Goal: Navigation & Orientation: Find specific page/section

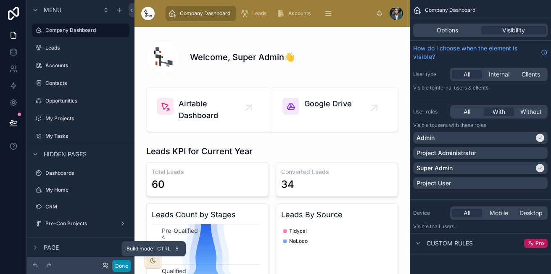
click at [122, 265] on button "Done" at bounding box center [121, 266] width 19 height 12
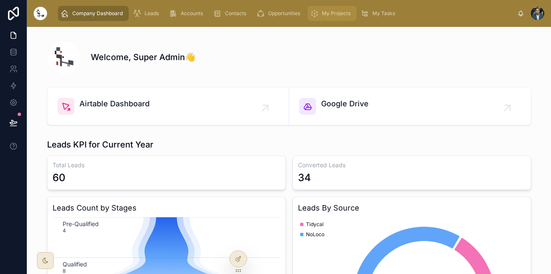
click at [328, 10] on span "My Projects" at bounding box center [336, 13] width 29 height 7
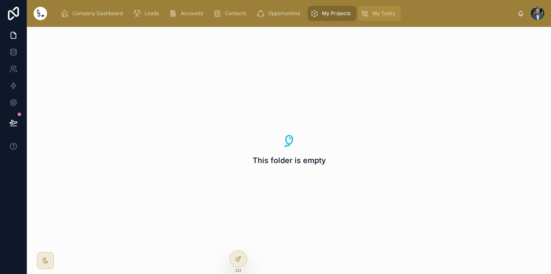
click at [372, 19] on div "My Tasks" at bounding box center [379, 13] width 38 height 13
click at [330, 17] on div "My Projects" at bounding box center [332, 13] width 44 height 13
click at [155, 17] on div "Leads" at bounding box center [147, 13] width 29 height 13
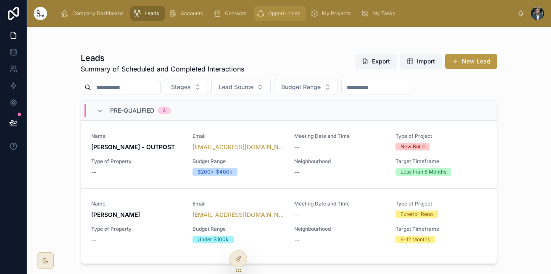
click at [271, 11] on span "Opportunities" at bounding box center [284, 13] width 32 height 7
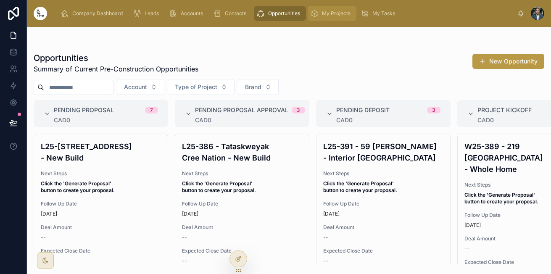
click at [341, 6] on link "My Projects" at bounding box center [331, 13] width 49 height 15
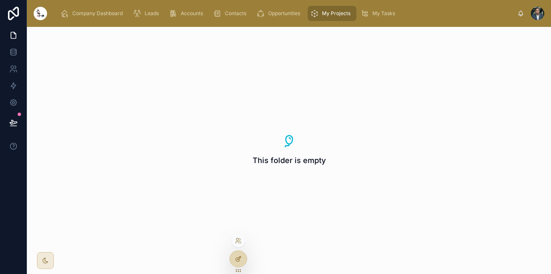
click at [238, 263] on div at bounding box center [238, 259] width 17 height 16
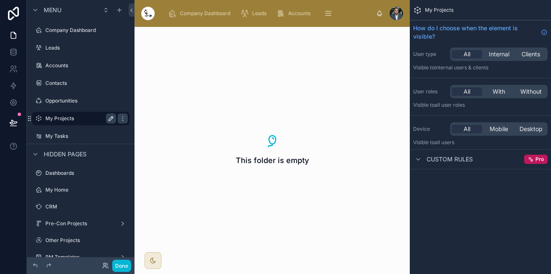
click at [108, 117] on icon "scrollable content" at bounding box center [111, 118] width 7 height 7
type input "********"
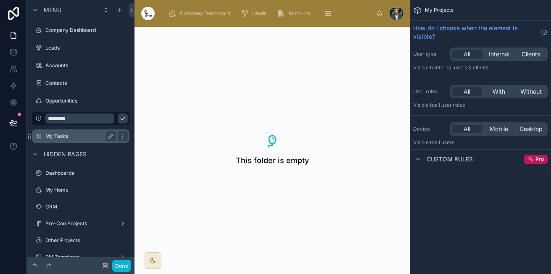
click at [63, 134] on label "My Tasks" at bounding box center [78, 136] width 67 height 7
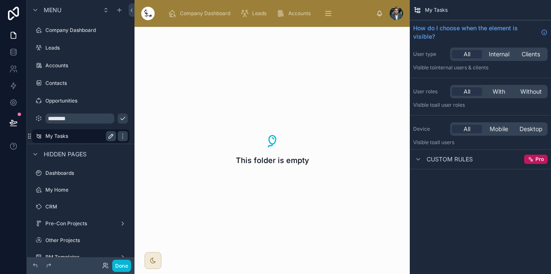
click at [108, 138] on icon "scrollable content" at bounding box center [111, 136] width 7 height 7
type input "*****"
click at [119, 136] on icon "scrollable content" at bounding box center [122, 136] width 7 height 7
click at [123, 116] on icon "scrollable content" at bounding box center [122, 116] width 0 height 0
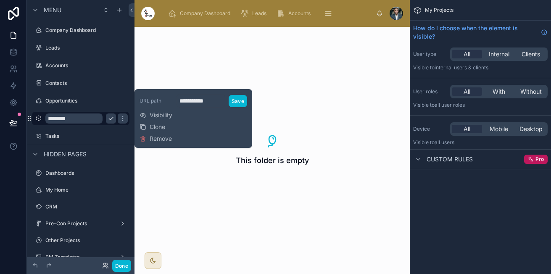
click at [114, 114] on button "scrollable content" at bounding box center [111, 118] width 10 height 10
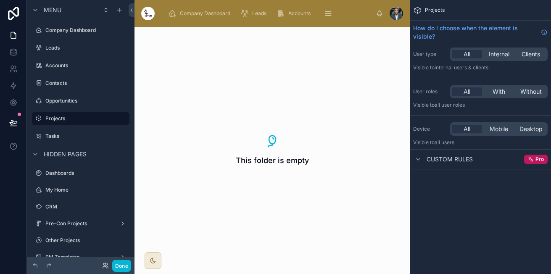
click at [0, 0] on icon "scrollable content" at bounding box center [0, 0] width 0 height 0
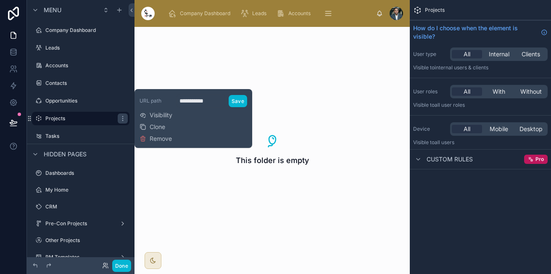
click at [312, 66] on div "This folder is empty" at bounding box center [271, 150] width 275 height 247
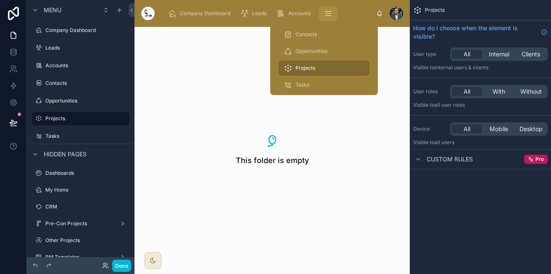
click at [327, 10] on icon "scrollable content" at bounding box center [328, 13] width 8 height 8
click at [311, 68] on span "Projects" at bounding box center [305, 68] width 20 height 7
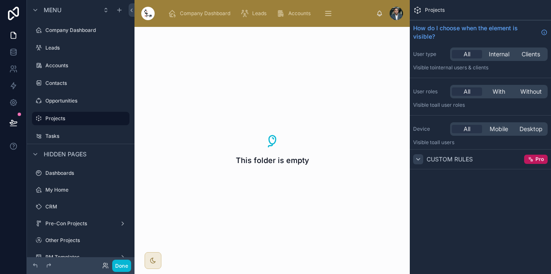
click at [416, 159] on icon "scrollable content" at bounding box center [417, 159] width 7 height 7
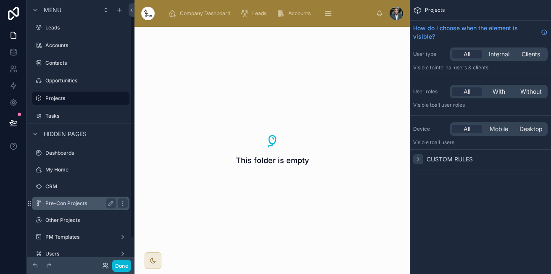
drag, startPoint x: 132, startPoint y: 186, endPoint x: 128, endPoint y: 204, distance: 18.4
click at [129, 205] on div "Menu Company Dashboard Leads Accounts Contacts Opportunities Projects Tasks Hid…" at bounding box center [81, 132] width 108 height 264
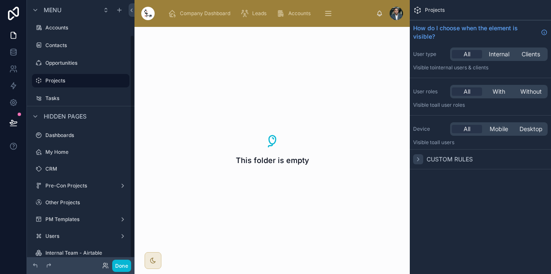
scroll to position [48, 0]
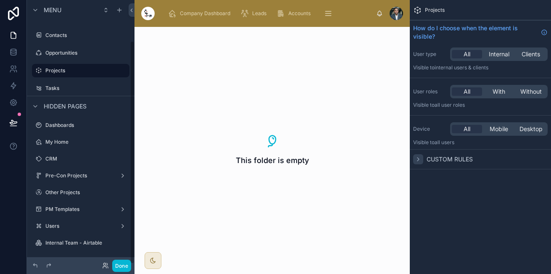
drag, startPoint x: 132, startPoint y: 162, endPoint x: 125, endPoint y: 199, distance: 37.3
click at [126, 202] on div "Menu Company Dashboard Leads Accounts Contacts Opportunities Projects Tasks Hid…" at bounding box center [81, 132] width 108 height 264
click at [65, 192] on label "Other Projects" at bounding box center [78, 192] width 67 height 7
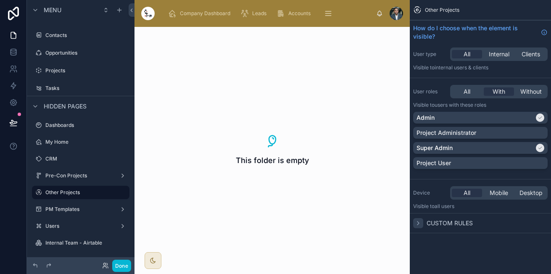
click at [419, 220] on icon "scrollable content" at bounding box center [417, 223] width 7 height 7
click at [69, 205] on div "PM Templates" at bounding box center [80, 209] width 71 height 10
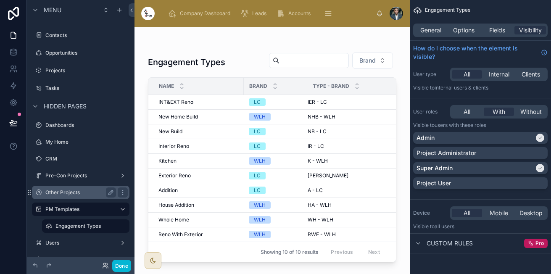
click at [67, 190] on label "Other Projects" at bounding box center [78, 192] width 67 height 7
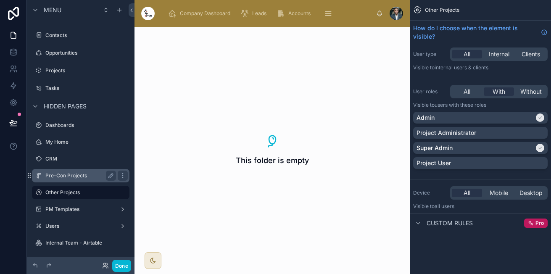
click at [73, 178] on label "Pre-Con Projects" at bounding box center [78, 175] width 67 height 7
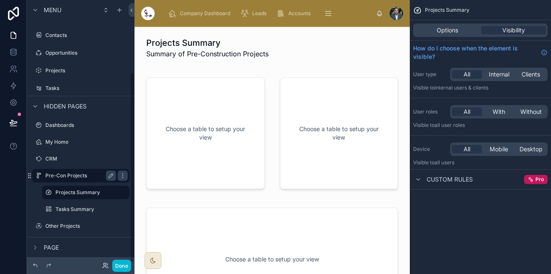
scroll to position [100, 0]
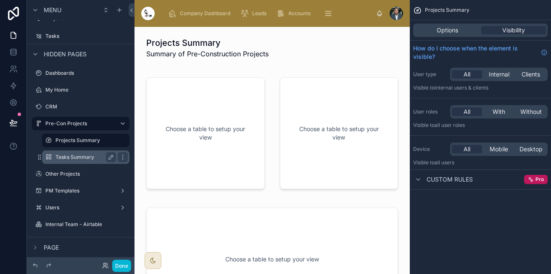
click at [74, 158] on label "Tasks Summary" at bounding box center [83, 157] width 57 height 7
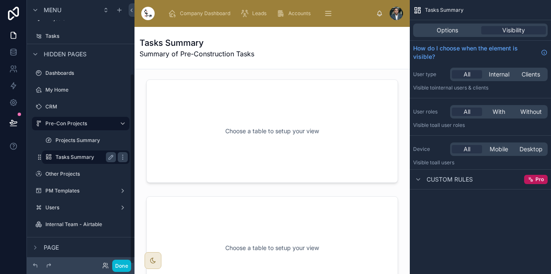
scroll to position [102, 0]
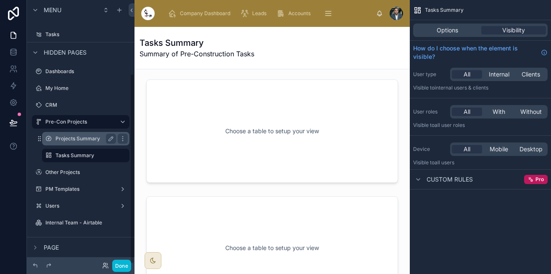
click at [82, 144] on div "Projects Summary" at bounding box center [86, 138] width 84 height 13
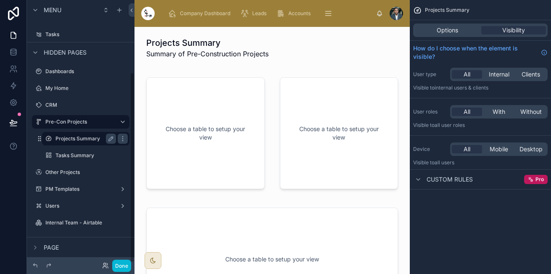
scroll to position [100, 0]
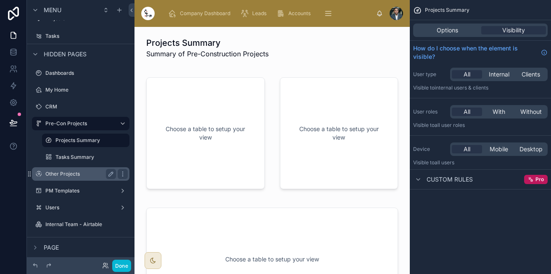
click at [70, 174] on label "Other Projects" at bounding box center [78, 173] width 67 height 7
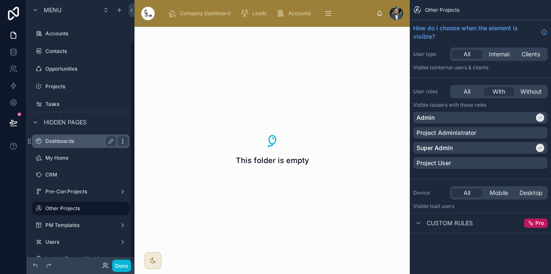
scroll to position [48, 0]
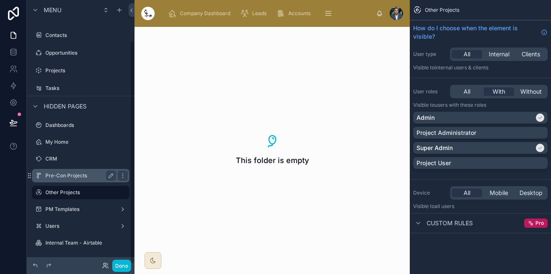
click at [71, 179] on div "Pre-Con Projects" at bounding box center [80, 175] width 71 height 10
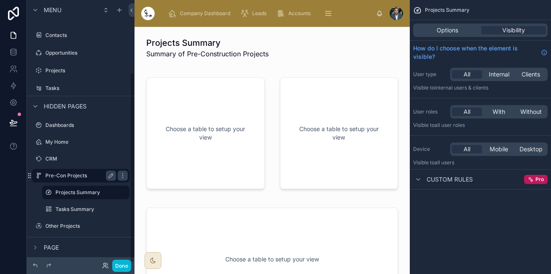
scroll to position [100, 0]
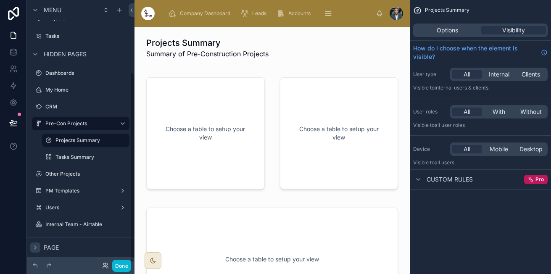
click at [37, 247] on icon "scrollable content" at bounding box center [35, 247] width 7 height 7
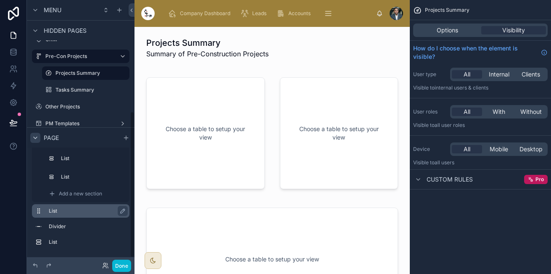
scroll to position [211, 0]
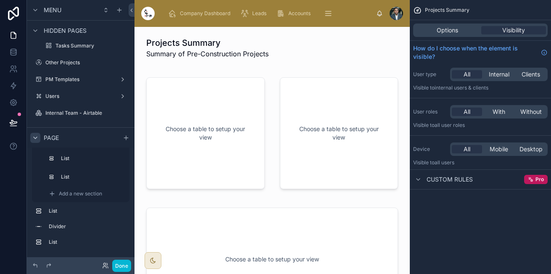
click at [37, 142] on div "scrollable content" at bounding box center [35, 138] width 10 height 10
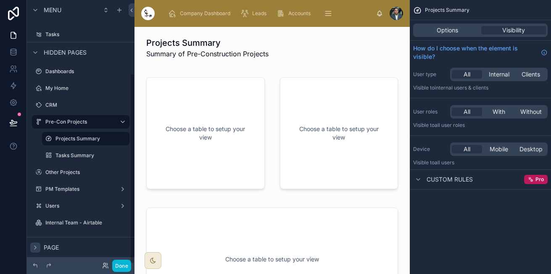
scroll to position [102, 0]
click at [34, 243] on div "scrollable content" at bounding box center [35, 247] width 10 height 10
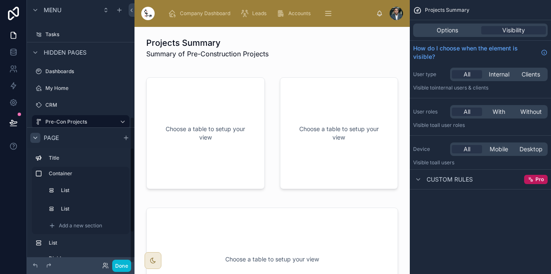
scroll to position [205, 0]
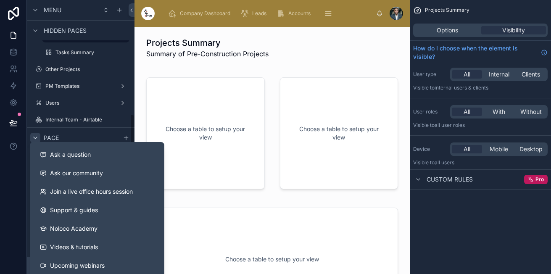
click at [35, 134] on icon "scrollable content" at bounding box center [35, 137] width 7 height 7
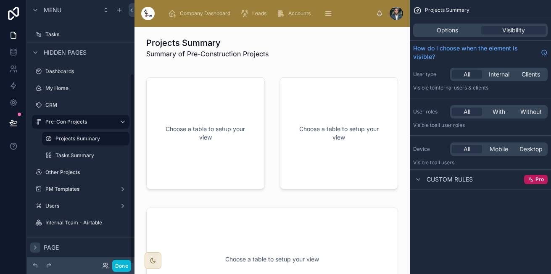
scroll to position [102, 0]
click at [38, 48] on div "scrollable content" at bounding box center [35, 52] width 10 height 10
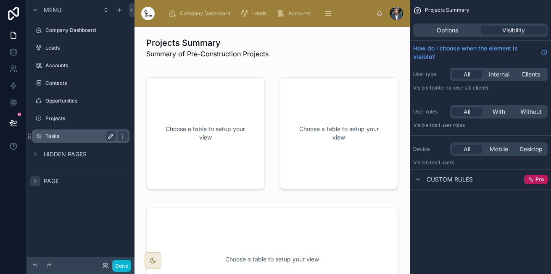
click at [57, 134] on label "Tasks" at bounding box center [78, 136] width 67 height 7
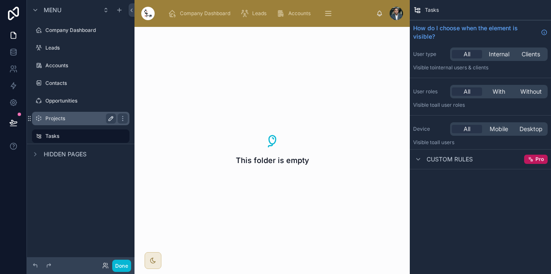
click at [110, 121] on icon "scrollable content" at bounding box center [111, 118] width 7 height 7
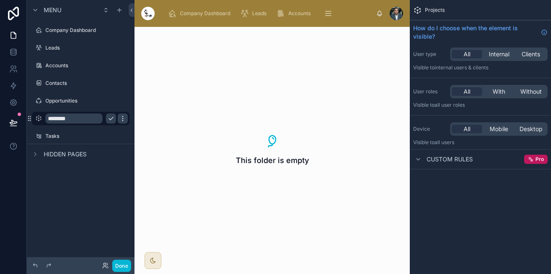
click at [118, 121] on div "scrollable content" at bounding box center [123, 118] width 10 height 10
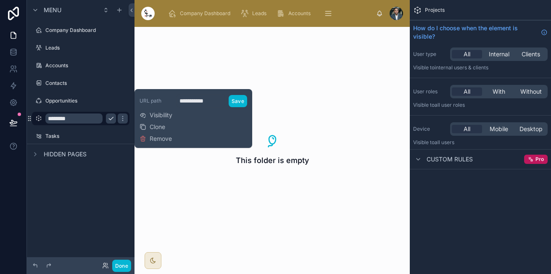
click at [188, 50] on div "This folder is empty" at bounding box center [271, 150] width 275 height 247
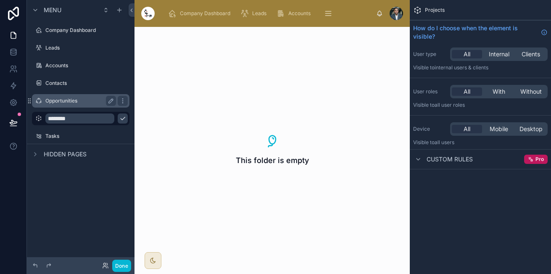
click at [51, 102] on label "Opportunities" at bounding box center [78, 100] width 67 height 7
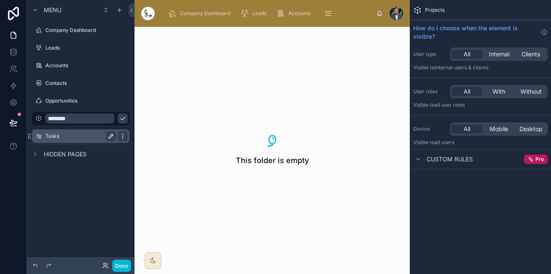
click at [0, 0] on icon "scrollable content" at bounding box center [0, 0] width 0 height 0
click at [123, 134] on icon "scrollable content" at bounding box center [122, 134] width 0 height 0
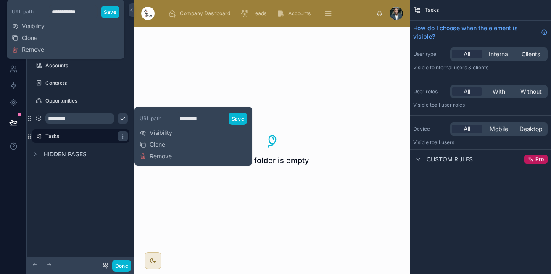
click at [302, 76] on div "This folder is empty" at bounding box center [271, 150] width 275 height 247
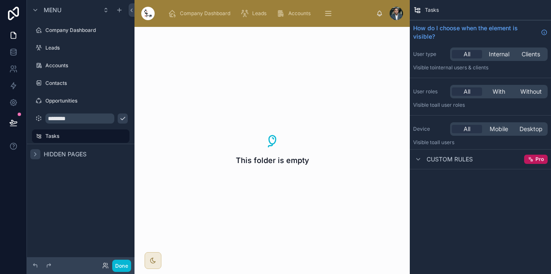
click at [34, 159] on div "scrollable content" at bounding box center [35, 154] width 10 height 10
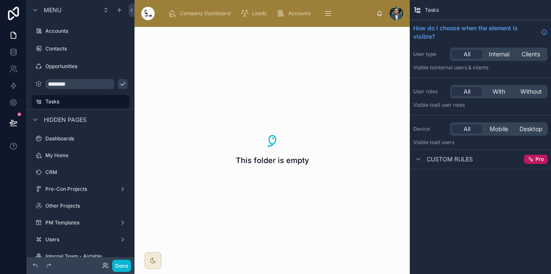
scroll to position [48, 0]
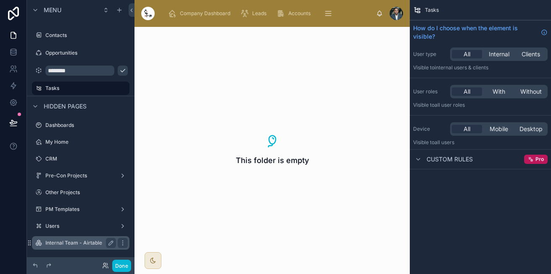
click at [64, 238] on div "Internal Team - Airtable" at bounding box center [80, 243] width 71 height 10
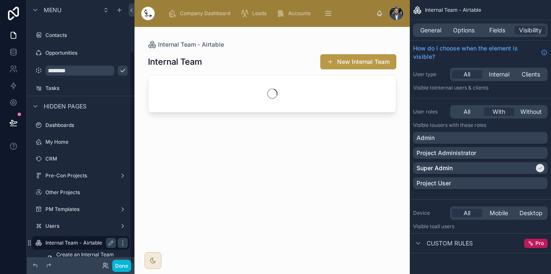
scroll to position [63, 0]
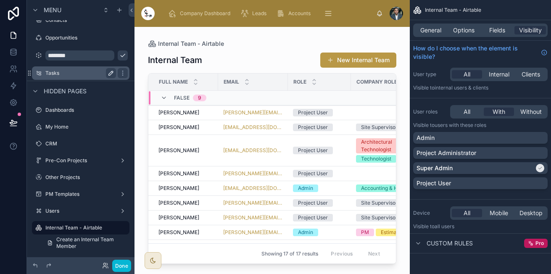
click at [88, 79] on div "Tasks" at bounding box center [81, 72] width 94 height 13
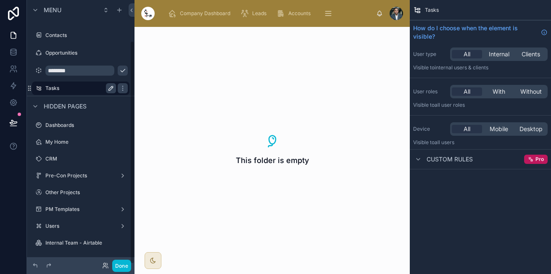
scroll to position [48, 0]
click at [421, 159] on icon "scrollable content" at bounding box center [417, 159] width 7 height 7
click at [38, 10] on icon "scrollable content" at bounding box center [35, 10] width 7 height 7
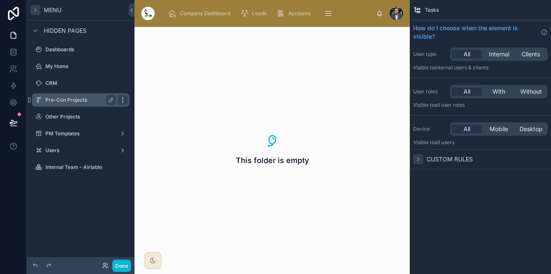
click at [122, 95] on div "scrollable content" at bounding box center [123, 100] width 10 height 10
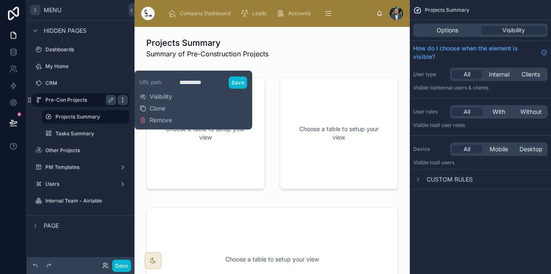
click at [122, 95] on div "scrollable content" at bounding box center [123, 100] width 10 height 10
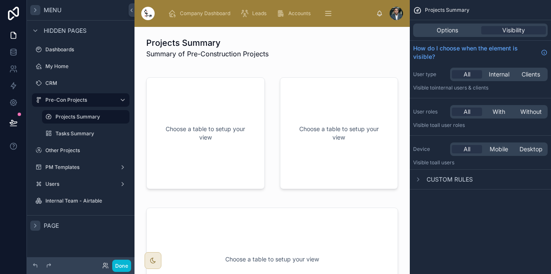
click at [36, 221] on div "scrollable content" at bounding box center [35, 225] width 10 height 10
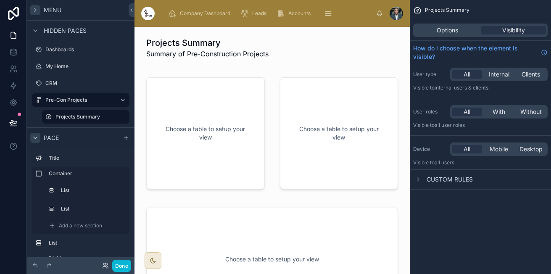
click at [37, 136] on icon "scrollable content" at bounding box center [35, 137] width 7 height 7
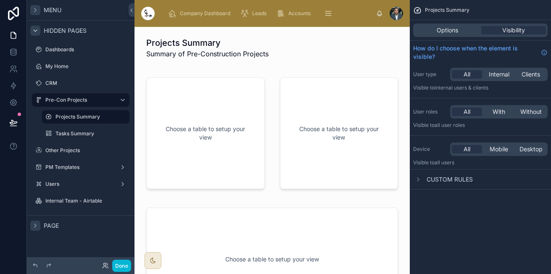
click at [31, 33] on div "scrollable content" at bounding box center [35, 31] width 10 height 10
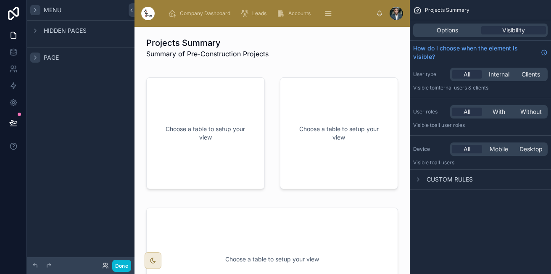
click at [37, 8] on icon "scrollable content" at bounding box center [35, 10] width 7 height 7
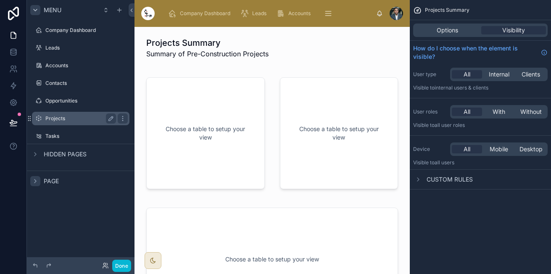
click at [52, 118] on label "Projects" at bounding box center [78, 118] width 67 height 7
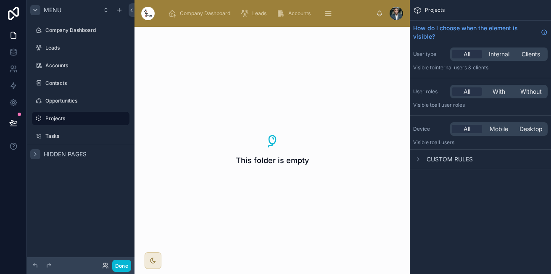
click at [36, 153] on icon "scrollable content" at bounding box center [35, 154] width 7 height 7
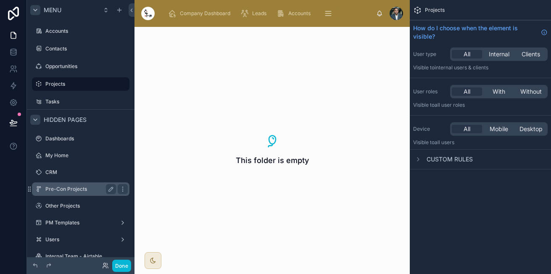
click at [77, 191] on label "Pre-Con Projects" at bounding box center [78, 189] width 67 height 7
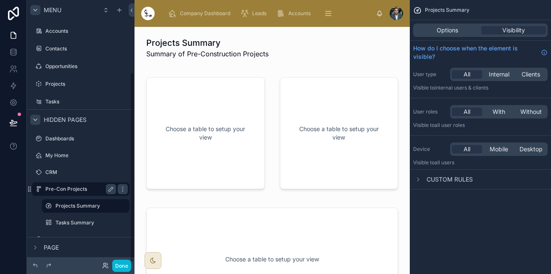
scroll to position [100, 0]
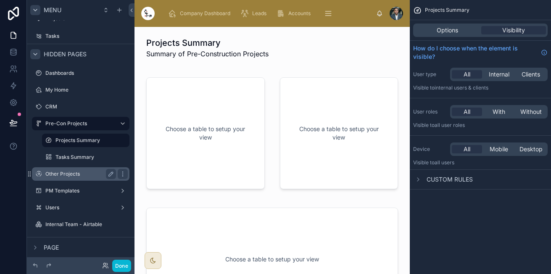
click at [80, 175] on label "Other Projects" at bounding box center [78, 173] width 67 height 7
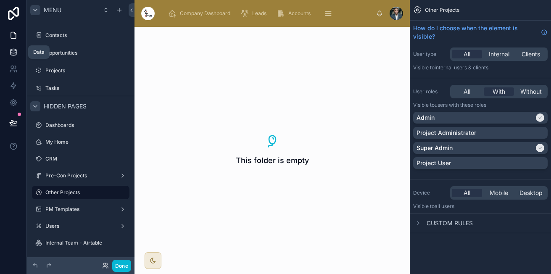
click at [10, 47] on link at bounding box center [13, 52] width 26 height 17
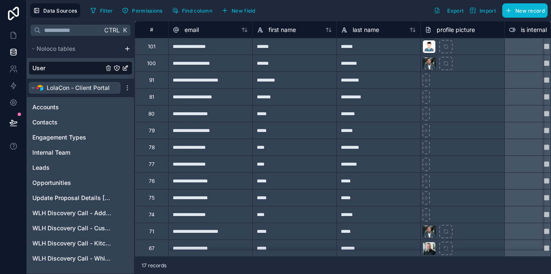
click at [35, 89] on icon "scrollable content" at bounding box center [33, 87] width 5 height 5
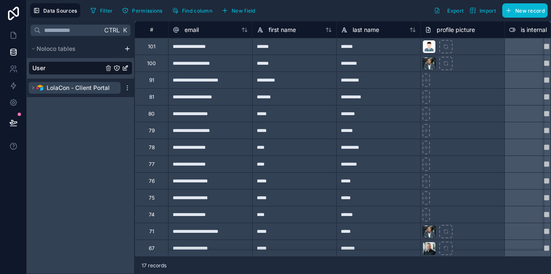
click at [35, 89] on icon "scrollable content" at bounding box center [33, 87] width 5 height 5
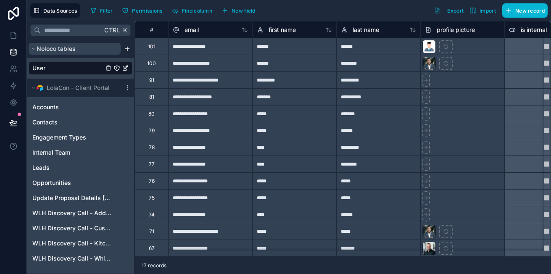
click at [33, 48] on icon "scrollable content" at bounding box center [33, 48] width 5 height 5
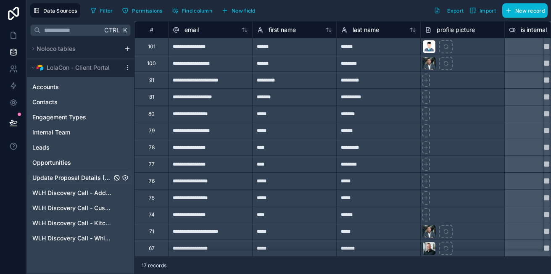
click at [87, 176] on span "Update Proposal Details [DO NOT UPDATE OR DELETE]" at bounding box center [71, 177] width 79 height 8
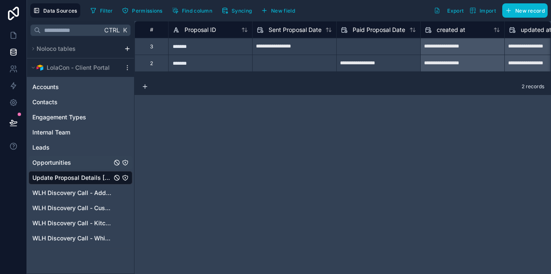
click at [71, 163] on div "Opportunities" at bounding box center [81, 162] width 104 height 13
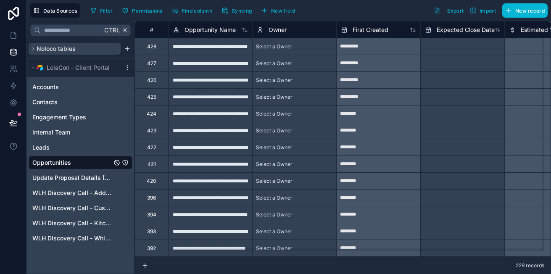
click at [59, 46] on span "Noloco tables" at bounding box center [56, 49] width 39 height 8
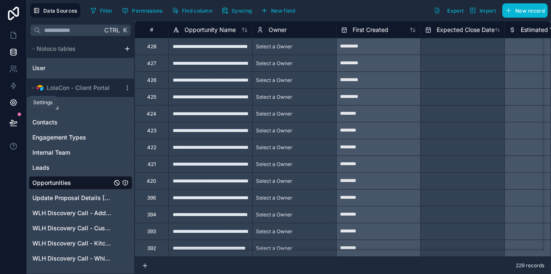
click at [15, 100] on icon at bounding box center [13, 103] width 6 height 6
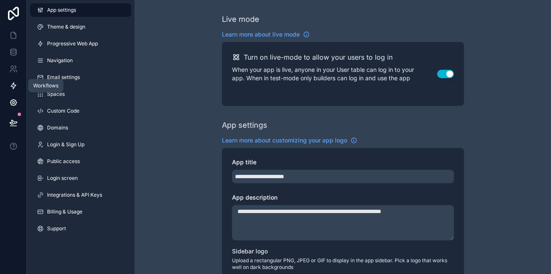
click at [15, 86] on icon at bounding box center [13, 86] width 5 height 6
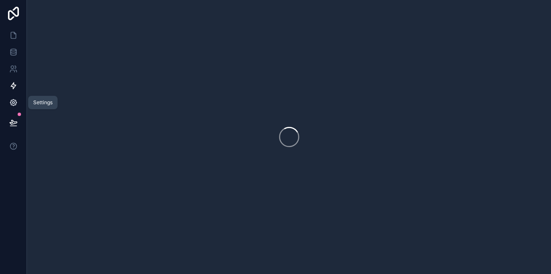
click at [13, 96] on link at bounding box center [13, 102] width 26 height 17
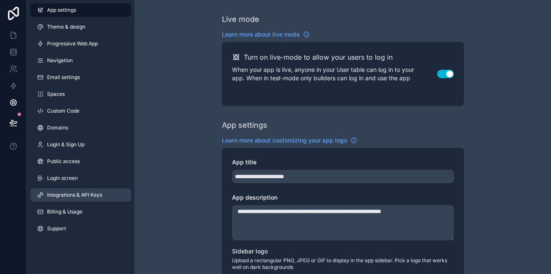
click at [54, 197] on span "Integrations & API Keys" at bounding box center [74, 194] width 55 height 7
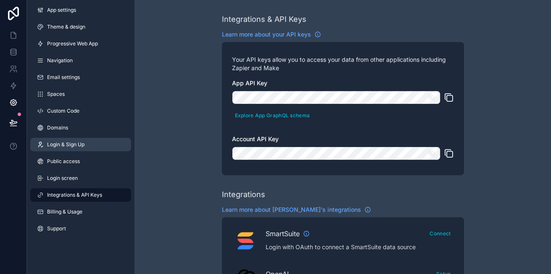
click at [52, 146] on span "Login & Sign Up" at bounding box center [65, 144] width 37 height 7
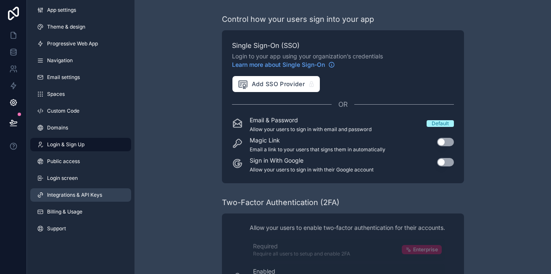
click at [49, 189] on link "Integrations & API Keys" at bounding box center [80, 194] width 101 height 13
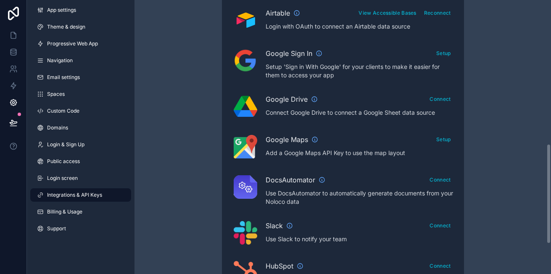
scroll to position [385, 0]
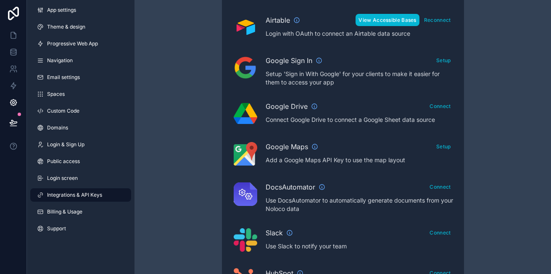
click at [387, 18] on button "View Accessible Bases" at bounding box center [386, 20] width 63 height 12
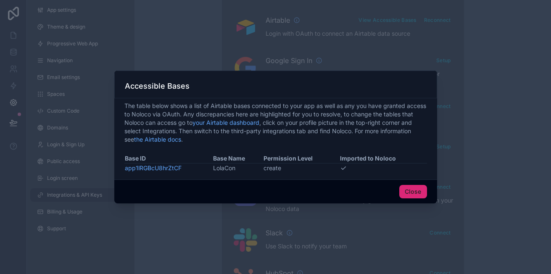
click at [412, 192] on button "Close" at bounding box center [413, 191] width 28 height 13
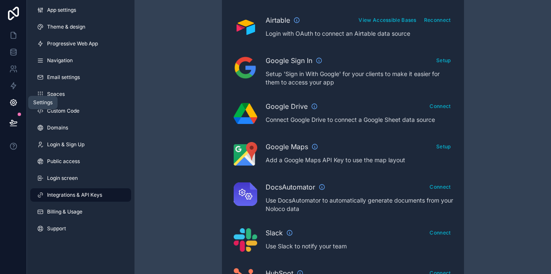
click at [13, 100] on icon at bounding box center [13, 102] width 8 height 8
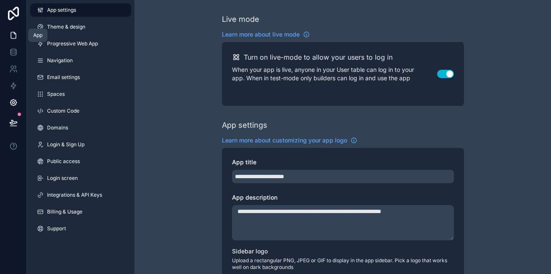
click at [14, 34] on icon at bounding box center [15, 33] width 2 height 2
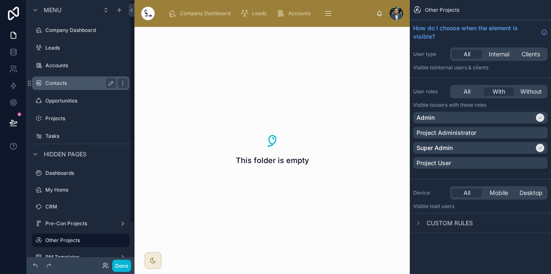
click at [55, 81] on label "Contacts" at bounding box center [78, 83] width 67 height 7
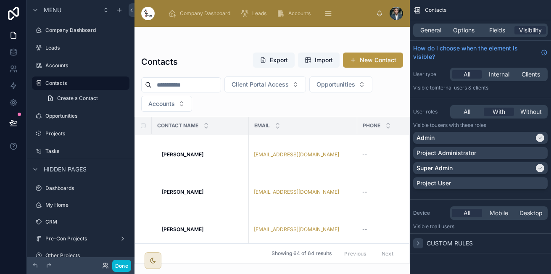
click at [415, 243] on icon "scrollable content" at bounding box center [417, 243] width 7 height 7
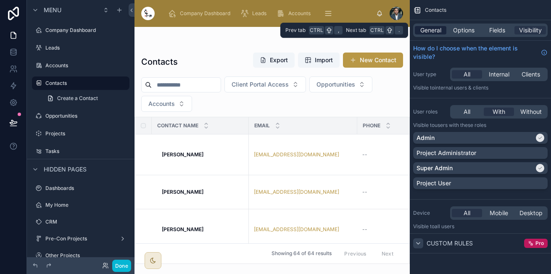
click at [427, 34] on span "General" at bounding box center [430, 30] width 21 height 8
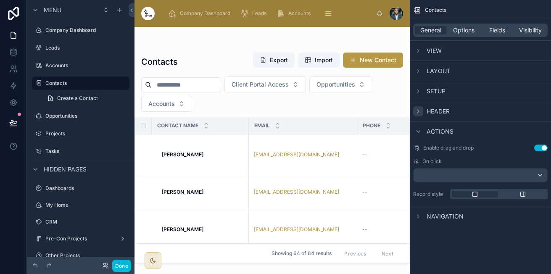
click at [419, 107] on div "scrollable content" at bounding box center [418, 111] width 10 height 10
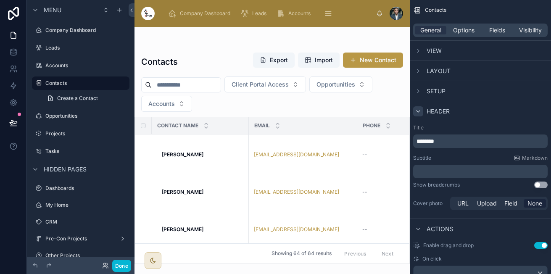
click at [417, 111] on icon "scrollable content" at bounding box center [417, 111] width 3 height 2
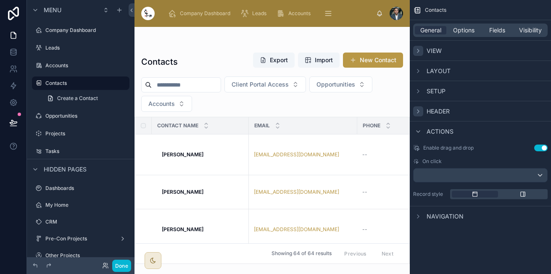
click at [418, 52] on icon "scrollable content" at bounding box center [417, 50] width 7 height 7
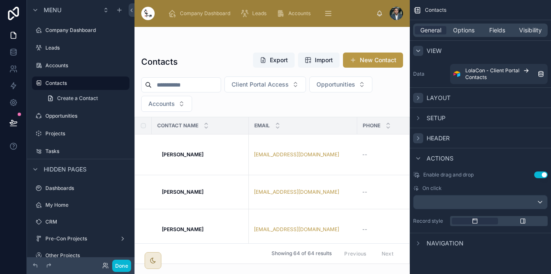
click at [414, 100] on div "scrollable content" at bounding box center [418, 98] width 10 height 10
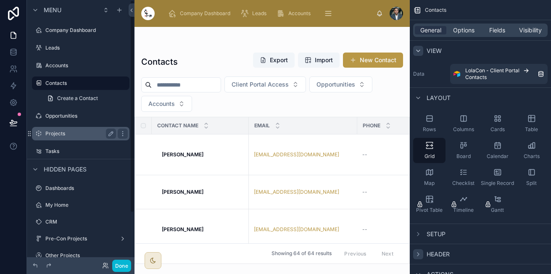
click at [85, 130] on div "Projects" at bounding box center [80, 133] width 71 height 10
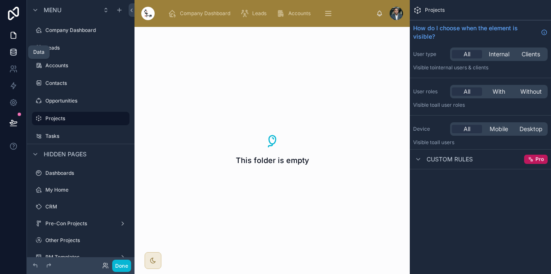
click at [14, 56] on link at bounding box center [13, 52] width 26 height 17
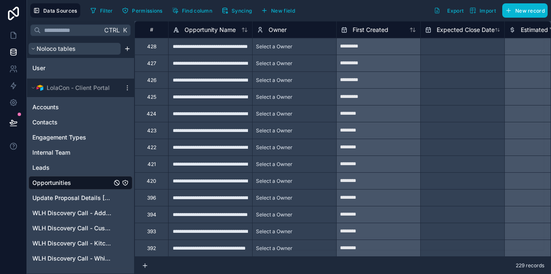
click at [34, 47] on icon "scrollable content" at bounding box center [33, 48] width 5 height 5
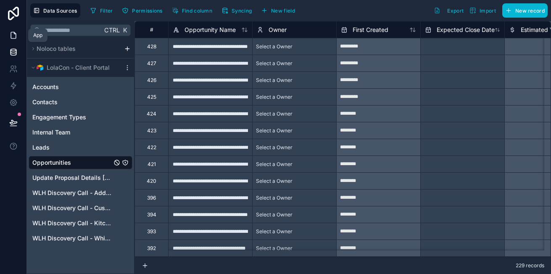
click at [14, 36] on icon at bounding box center [13, 35] width 8 height 8
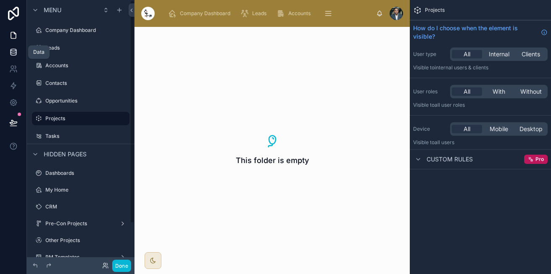
click at [14, 47] on link at bounding box center [13, 52] width 26 height 17
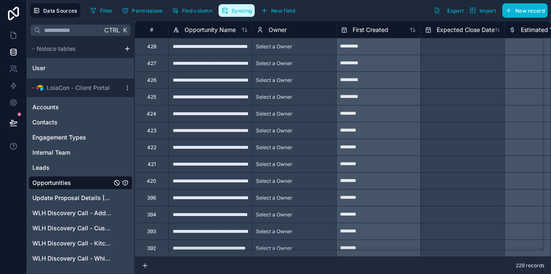
click at [239, 12] on span "Syncing" at bounding box center [241, 11] width 20 height 6
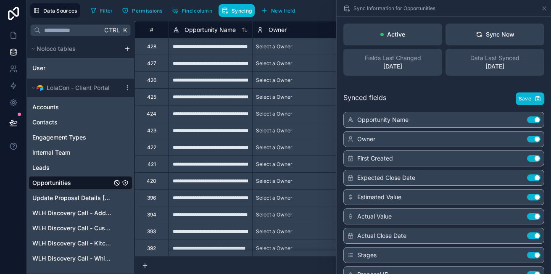
click at [28, 89] on div "LolaCon - Client Portal" at bounding box center [80, 88] width 107 height 18
click at [312, 15] on div "Filter Permissions Find column Syncing New field Export Import New record" at bounding box center [317, 10] width 460 height 14
click at [48, 70] on div "User" at bounding box center [81, 67] width 104 height 13
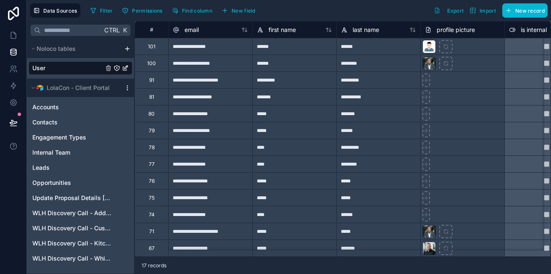
click at [125, 88] on icon "scrollable content" at bounding box center [127, 87] width 7 height 7
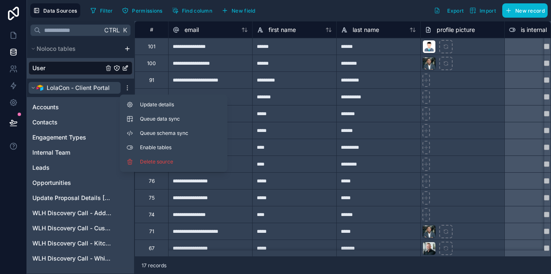
click at [30, 91] on button "LolaCon - Client Portal" at bounding box center [75, 88] width 92 height 12
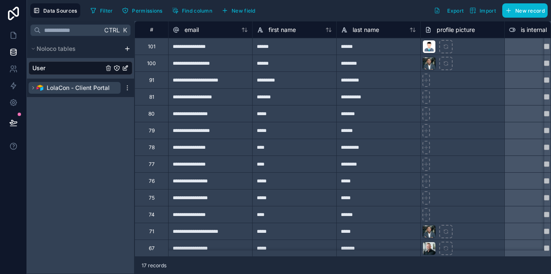
click at [30, 91] on button "LolaCon - Client Portal" at bounding box center [75, 88] width 92 height 12
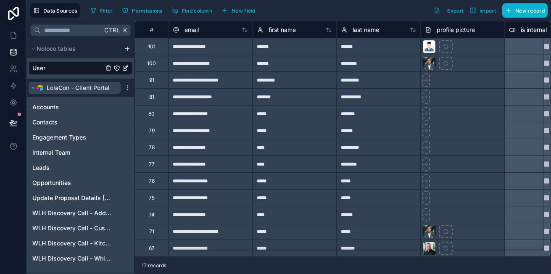
click at [91, 88] on span "LolaCon - Client Portal" at bounding box center [78, 88] width 63 height 8
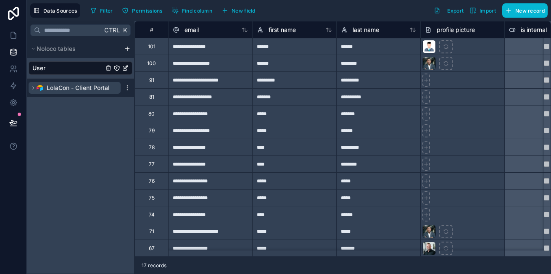
click at [91, 88] on span "LolaCon - Client Portal" at bounding box center [78, 88] width 63 height 8
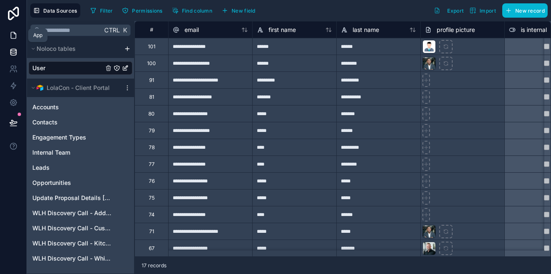
click at [16, 40] on link at bounding box center [13, 35] width 26 height 17
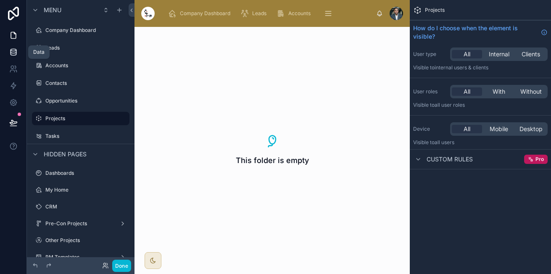
click at [6, 50] on link at bounding box center [13, 52] width 26 height 17
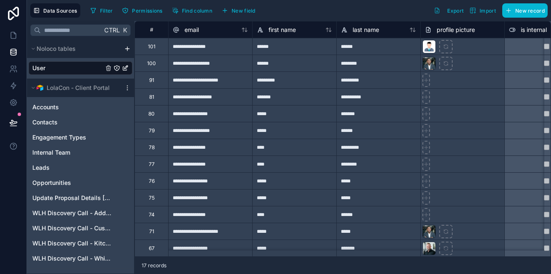
click at [375, 10] on div "Filter Permissions Find column New field Export Import New record" at bounding box center [317, 10] width 460 height 14
click at [42, 65] on span "User" at bounding box center [38, 68] width 13 height 8
click at [188, 9] on span "Find column" at bounding box center [197, 11] width 30 height 6
click at [279, 14] on div "Filter Permissions Find column New field Export Import New record" at bounding box center [317, 10] width 460 height 14
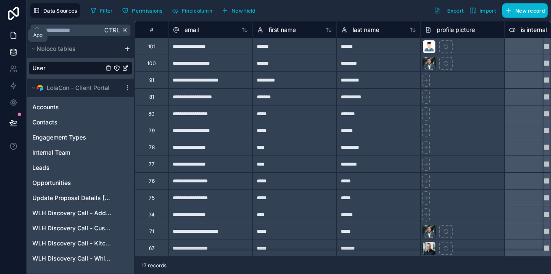
click at [19, 31] on link at bounding box center [13, 35] width 26 height 17
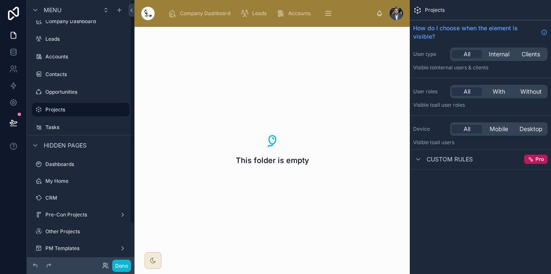
scroll to position [48, 0]
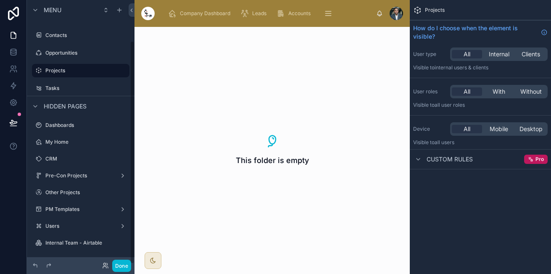
drag, startPoint x: 132, startPoint y: 127, endPoint x: 127, endPoint y: 202, distance: 75.8
click at [127, 202] on div "Menu Company Dashboard Leads Accounts Contacts Opportunities Projects Tasks Hid…" at bounding box center [81, 132] width 108 height 264
click at [55, 194] on label "Other Projects" at bounding box center [78, 192] width 67 height 7
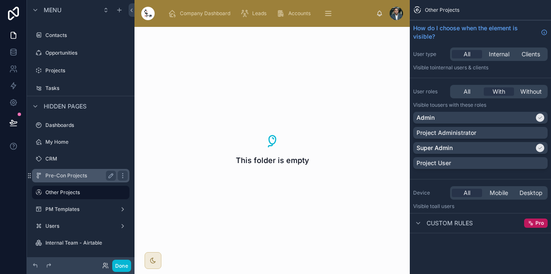
click at [75, 180] on div "Pre-Con Projects" at bounding box center [80, 175] width 71 height 10
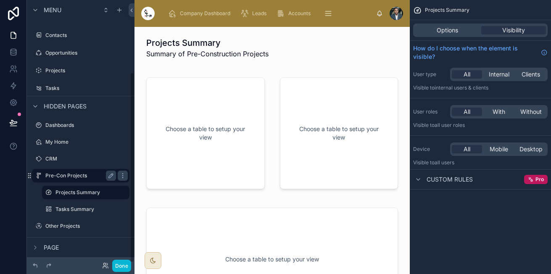
scroll to position [100, 0]
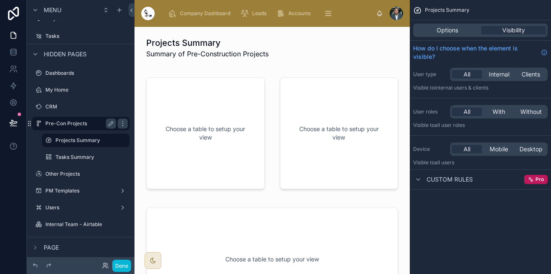
click at [80, 121] on label "Pre-Con Projects" at bounding box center [78, 123] width 67 height 7
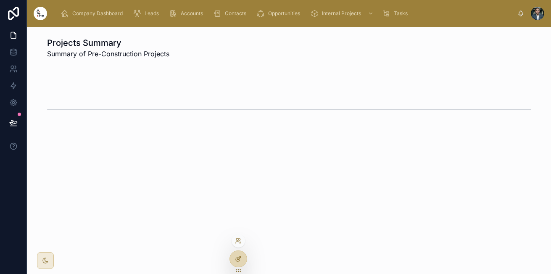
click at [237, 255] on div at bounding box center [238, 259] width 17 height 16
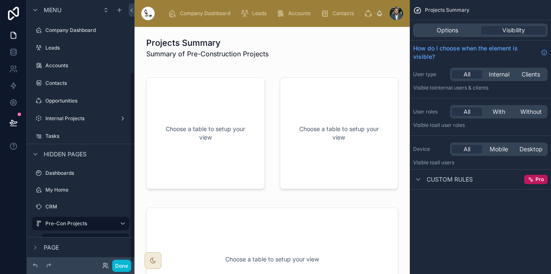
scroll to position [100, 0]
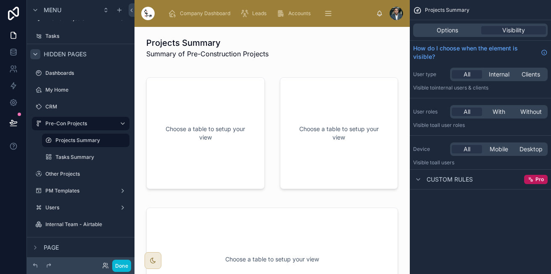
click at [38, 53] on icon "scrollable content" at bounding box center [35, 54] width 7 height 7
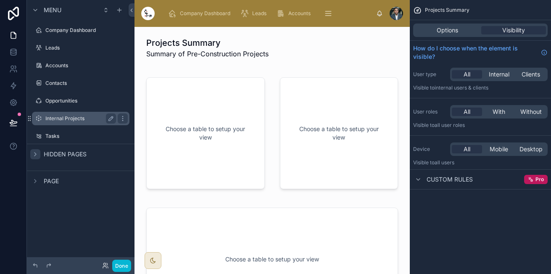
click at [100, 120] on label "Internal Projects" at bounding box center [78, 118] width 67 height 7
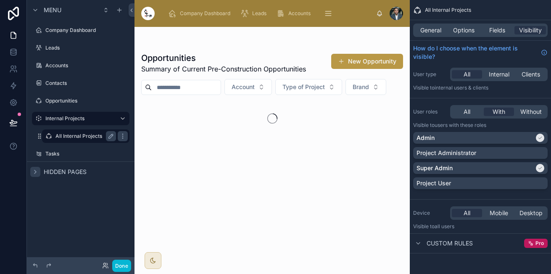
click at [89, 135] on label "All Internal Projects" at bounding box center [83, 136] width 57 height 7
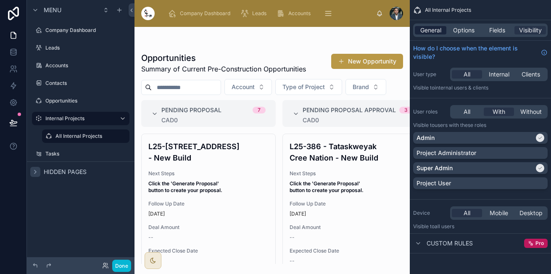
click at [435, 28] on span "General" at bounding box center [430, 30] width 21 height 8
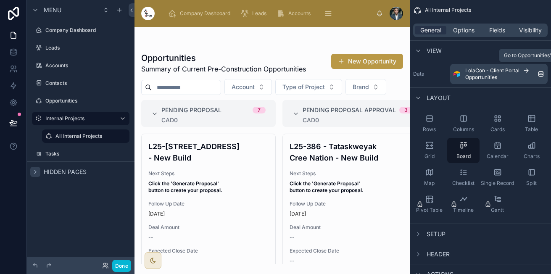
click at [521, 71] on div "LolaCon - Client Portal Opportunities" at bounding box center [501, 73] width 72 height 13
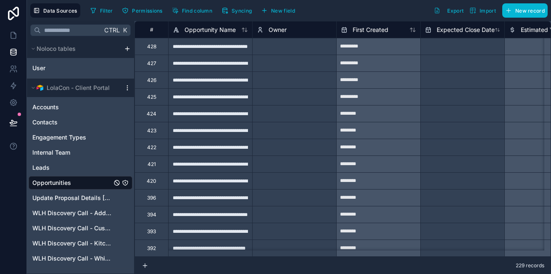
click at [126, 87] on icon "scrollable content" at bounding box center [127, 87] width 7 height 7
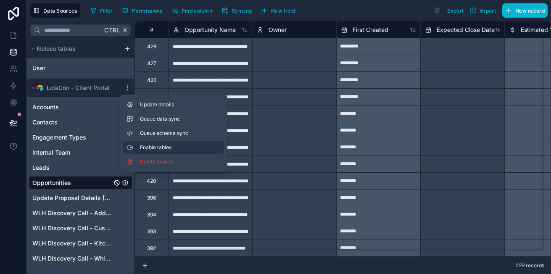
click at [138, 147] on button "Enable tables" at bounding box center [173, 147] width 101 height 13
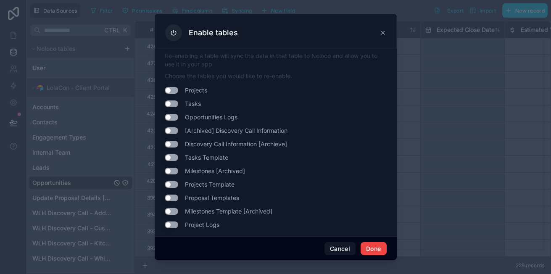
click at [172, 89] on button "Use setting" at bounding box center [171, 90] width 13 height 7
click at [172, 103] on button "Use setting" at bounding box center [171, 103] width 13 height 7
click at [375, 249] on button "Done" at bounding box center [373, 248] width 26 height 13
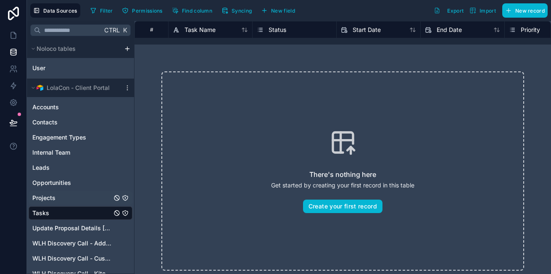
click at [67, 200] on div "Projects" at bounding box center [81, 197] width 104 height 13
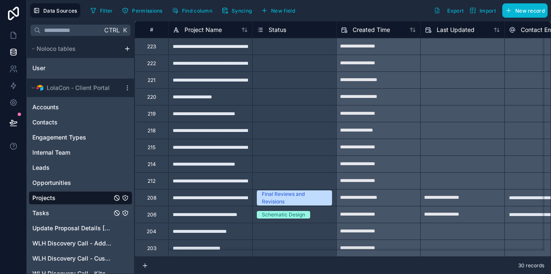
click at [75, 214] on div "Tasks" at bounding box center [81, 212] width 104 height 13
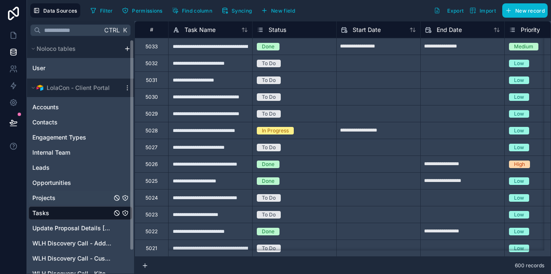
click at [55, 199] on span "Projects" at bounding box center [43, 198] width 23 height 8
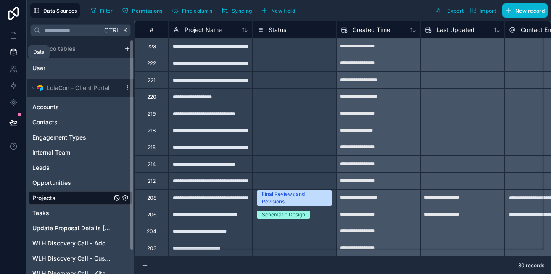
click at [10, 43] on link at bounding box center [13, 35] width 26 height 17
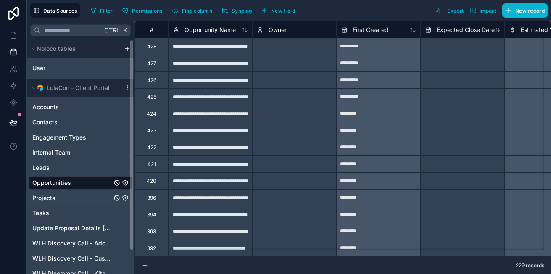
click at [61, 199] on div "Projects" at bounding box center [81, 197] width 104 height 13
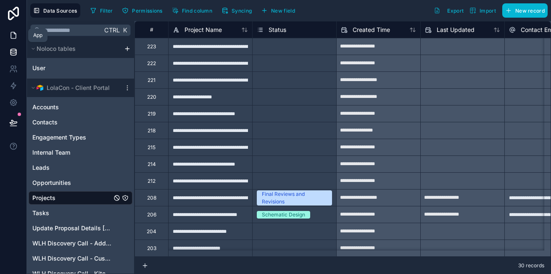
click at [16, 38] on icon at bounding box center [13, 35] width 5 height 6
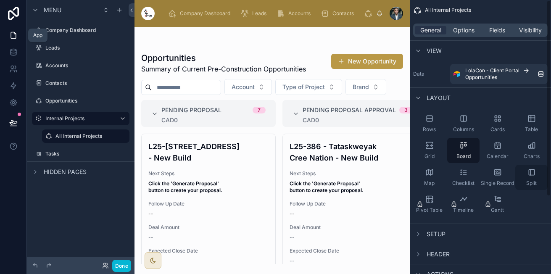
click at [429, 230] on span "Setup" at bounding box center [435, 234] width 19 height 8
click at [550, 130] on html "App Menu Company Dashboard Leads Accounts Contacts Opportunities Internal Proje…" at bounding box center [275, 137] width 551 height 274
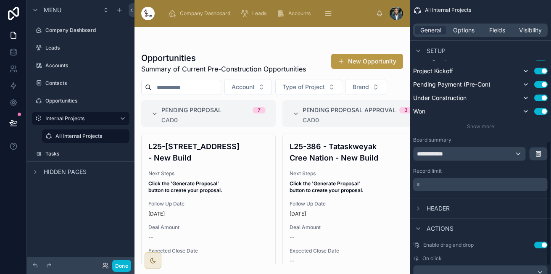
scroll to position [328, 0]
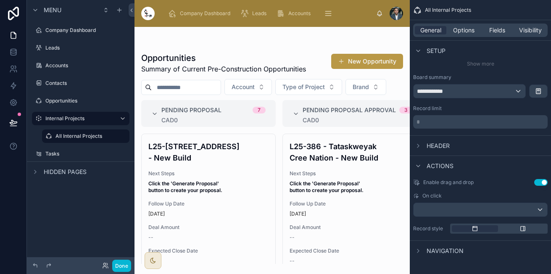
click at [437, 253] on span "Navigation" at bounding box center [444, 250] width 37 height 8
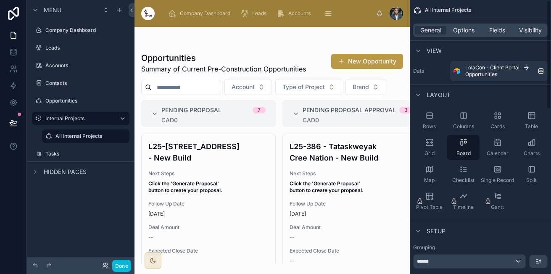
scroll to position [0, 0]
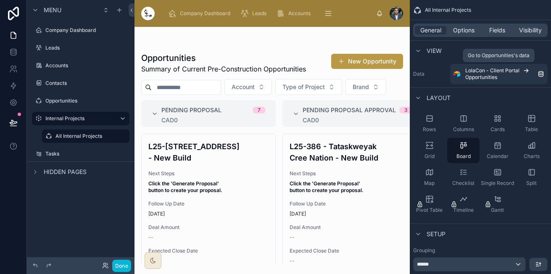
drag, startPoint x: 506, startPoint y: 76, endPoint x: 449, endPoint y: 56, distance: 60.3
click at [449, 56] on div "View" at bounding box center [479, 50] width 141 height 20
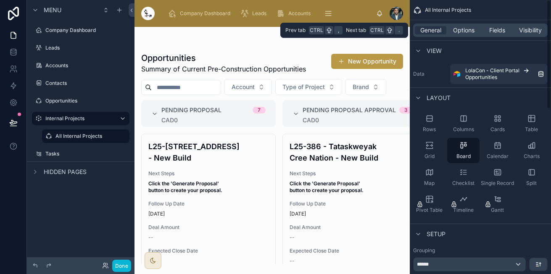
click at [464, 23] on div "General Options Fields Visibility" at bounding box center [479, 30] width 141 height 20
click at [465, 29] on span "Options" at bounding box center [463, 30] width 21 height 8
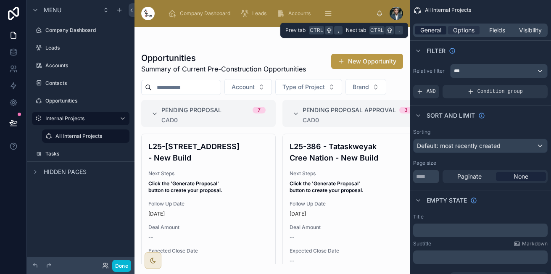
click at [423, 27] on span "General" at bounding box center [430, 30] width 21 height 8
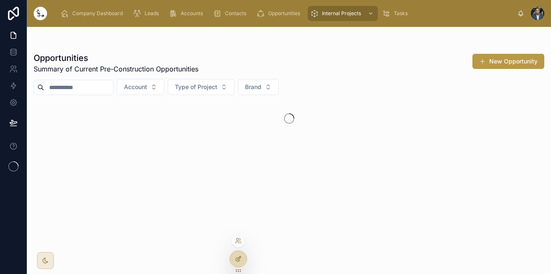
click at [238, 258] on icon at bounding box center [238, 257] width 3 height 3
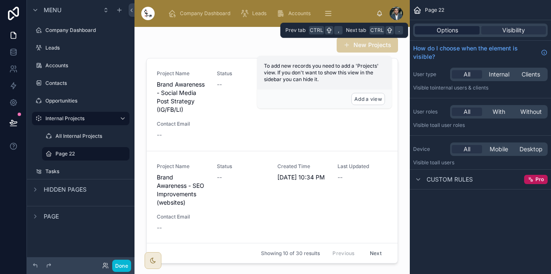
click at [453, 29] on span "Options" at bounding box center [446, 30] width 21 height 8
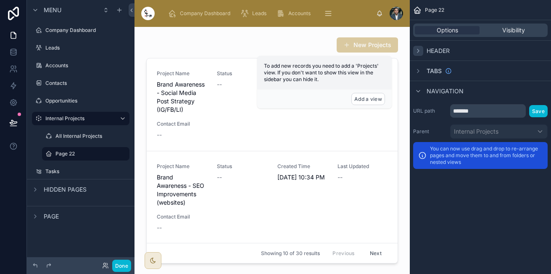
click at [422, 49] on div "scrollable content" at bounding box center [418, 51] width 10 height 10
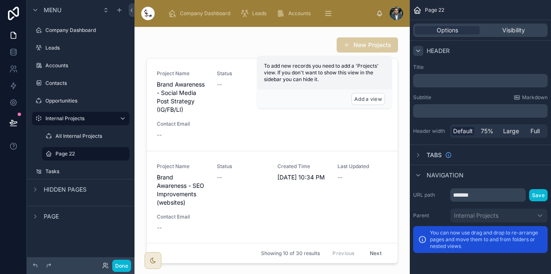
click at [422, 49] on div "scrollable content" at bounding box center [418, 51] width 10 height 10
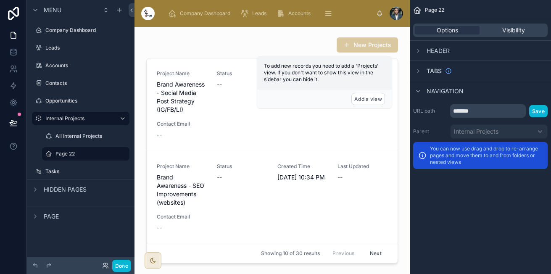
click at [425, 46] on div "Header" at bounding box center [431, 51] width 37 height 10
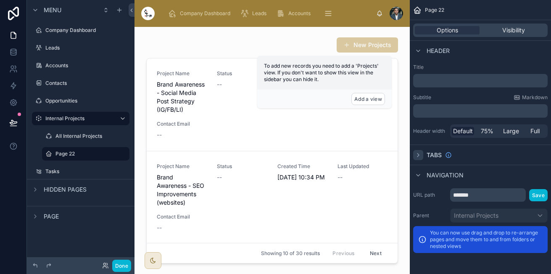
click at [420, 154] on icon "scrollable content" at bounding box center [417, 155] width 7 height 7
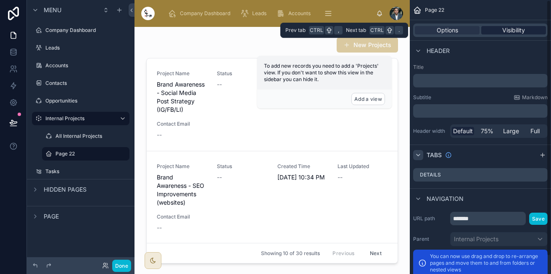
click at [515, 26] on span "Visibility" at bounding box center [513, 30] width 23 height 8
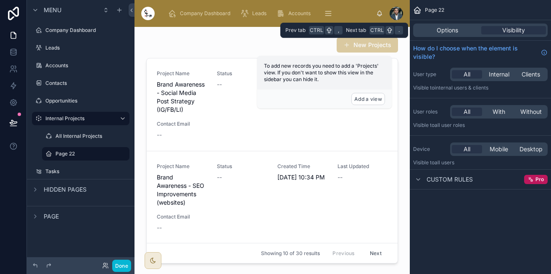
click at [454, 25] on div "Options Visibility" at bounding box center [480, 30] width 134 height 13
click at [453, 27] on span "Options" at bounding box center [446, 30] width 21 height 8
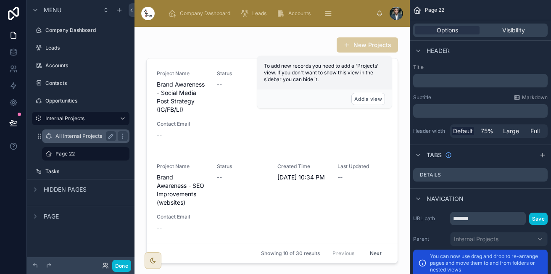
drag, startPoint x: 72, startPoint y: 140, endPoint x: 102, endPoint y: 140, distance: 29.8
click at [72, 140] on div "All Internal Projects" at bounding box center [85, 136] width 60 height 10
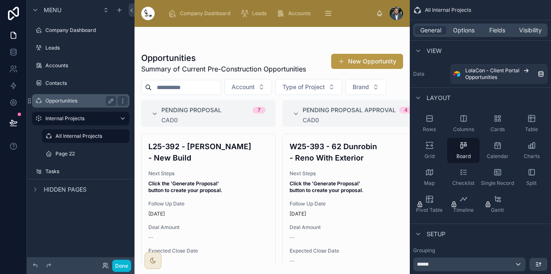
click at [96, 104] on label "Opportunities" at bounding box center [78, 100] width 67 height 7
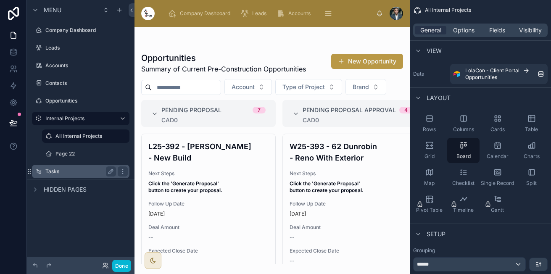
click at [78, 168] on label "Tasks" at bounding box center [78, 171] width 67 height 7
click at [78, 185] on span "Hidden pages" at bounding box center [65, 189] width 43 height 8
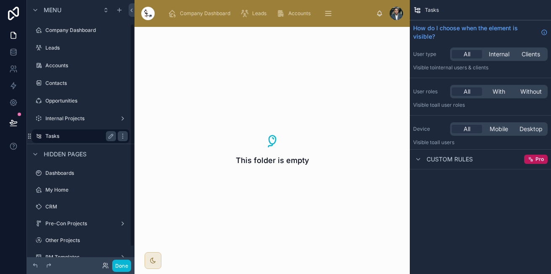
scroll to position [34, 0]
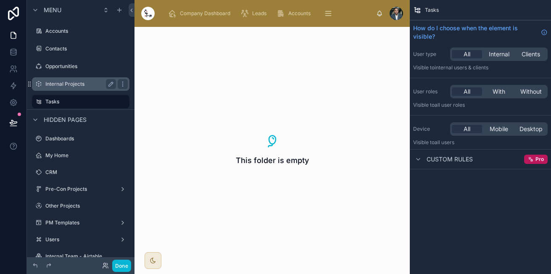
drag, startPoint x: 76, startPoint y: 88, endPoint x: 65, endPoint y: 118, distance: 32.7
click at [77, 88] on div "Internal Projects" at bounding box center [80, 84] width 71 height 10
click at [65, 87] on label "Internal Projects" at bounding box center [78, 84] width 67 height 7
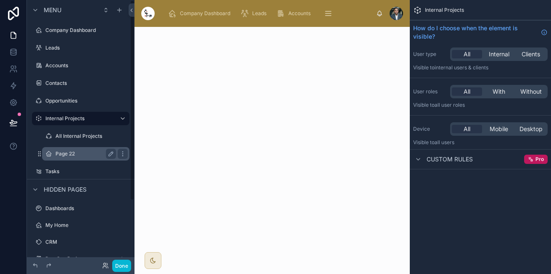
click at [77, 149] on div "Page 22" at bounding box center [85, 154] width 60 height 10
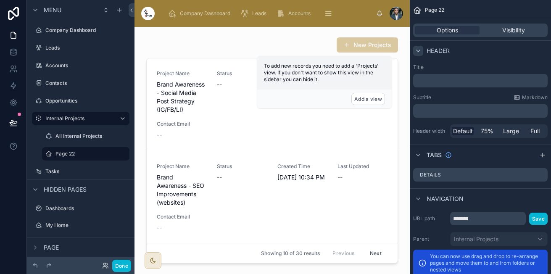
click at [420, 49] on icon "scrollable content" at bounding box center [417, 50] width 7 height 7
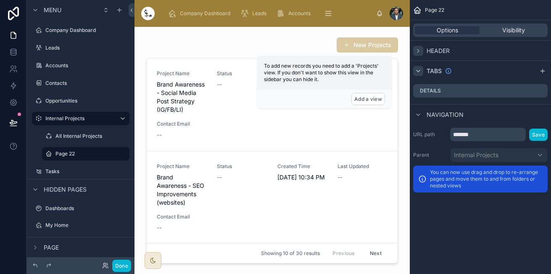
click at [417, 75] on div "scrollable content" at bounding box center [418, 71] width 10 height 10
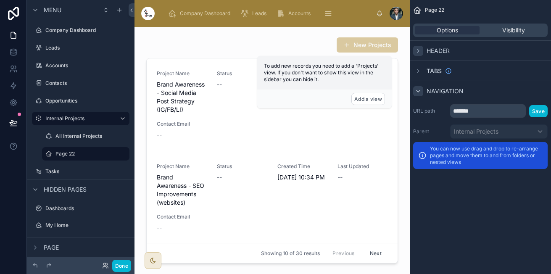
click at [415, 89] on icon "scrollable content" at bounding box center [417, 91] width 7 height 7
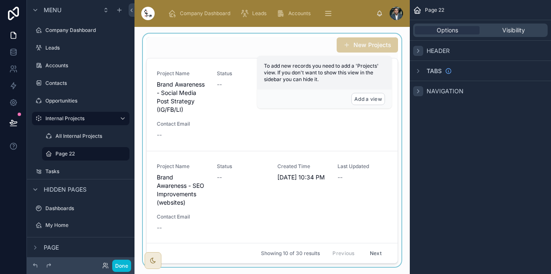
click at [221, 113] on div at bounding box center [272, 150] width 262 height 233
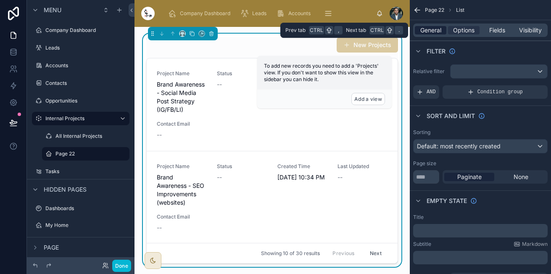
click at [438, 32] on span "General" at bounding box center [430, 30] width 21 height 8
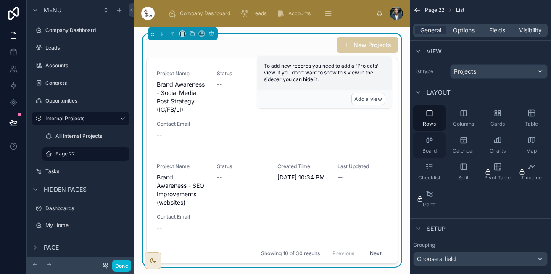
click at [429, 147] on div "Board" at bounding box center [429, 144] width 32 height 25
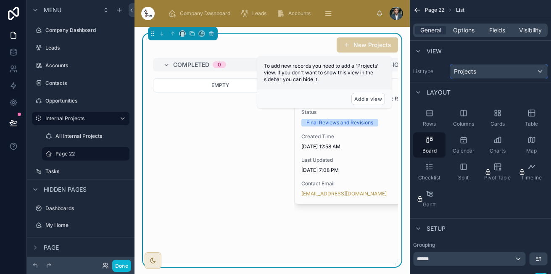
click at [506, 75] on div "Projects" at bounding box center [498, 71] width 97 height 13
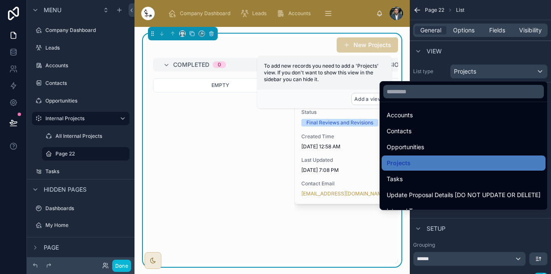
scroll to position [67, 0]
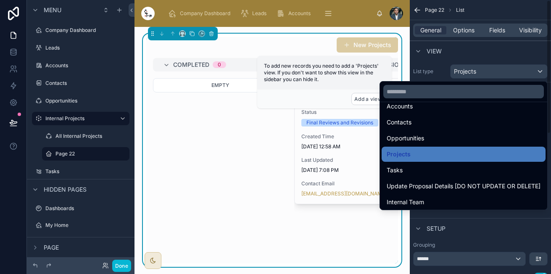
click at [506, 55] on div "scrollable content" at bounding box center [275, 137] width 551 height 274
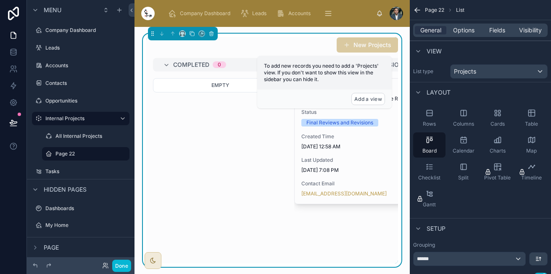
click at [253, 171] on div "Empty" at bounding box center [220, 158] width 134 height 161
